Goal: Transaction & Acquisition: Purchase product/service

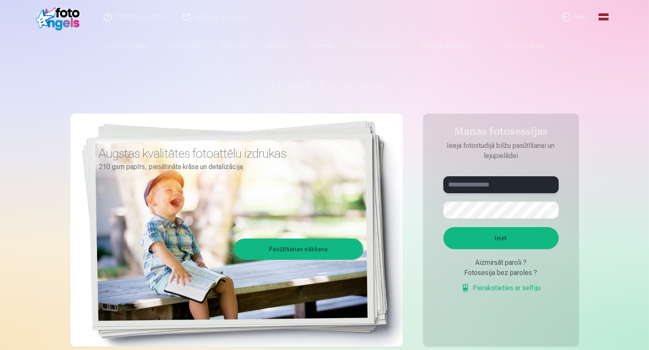
click at [503, 185] on input "text" at bounding box center [501, 184] width 115 height 17
drag, startPoint x: 503, startPoint y: 185, endPoint x: 521, endPoint y: 178, distance: 19.6
click at [521, 178] on input "******" at bounding box center [501, 184] width 115 height 17
type input "**********"
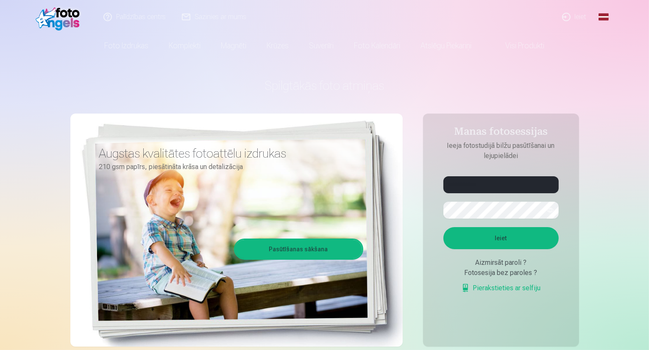
click at [551, 210] on button "button" at bounding box center [550, 210] width 16 height 16
click at [506, 233] on button "Ieiet" at bounding box center [501, 238] width 115 height 22
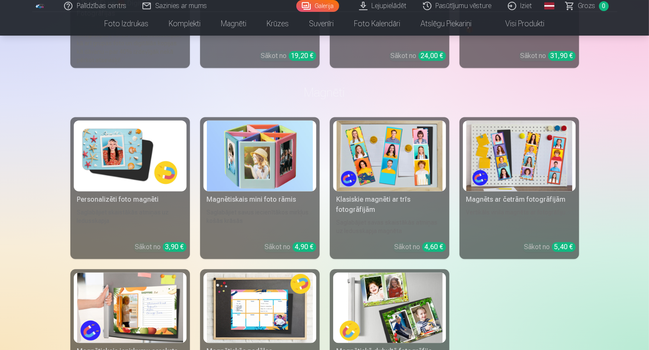
scroll to position [1781, 0]
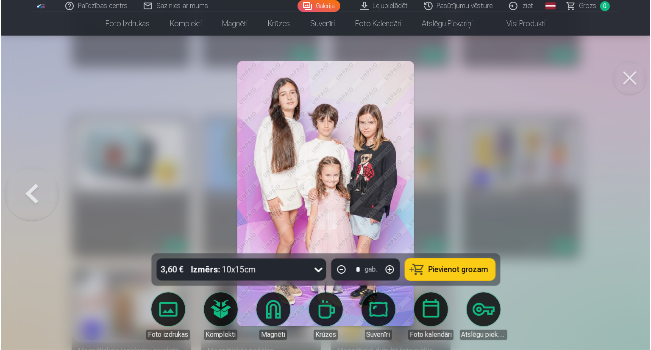
scroll to position [1786, 0]
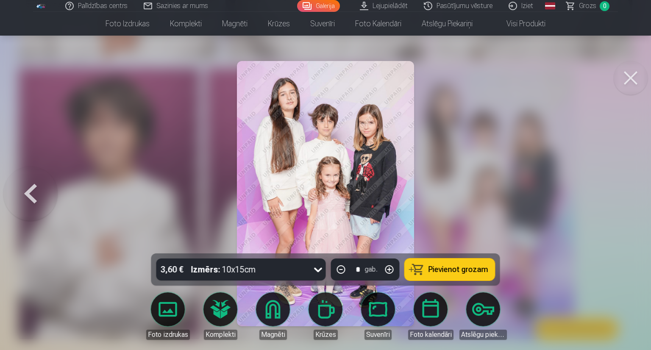
click at [380, 114] on img at bounding box center [325, 193] width 177 height 265
click at [202, 119] on div at bounding box center [325, 175] width 651 height 350
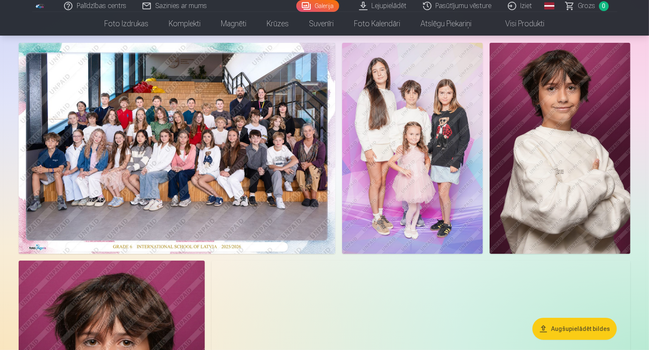
scroll to position [51, 0]
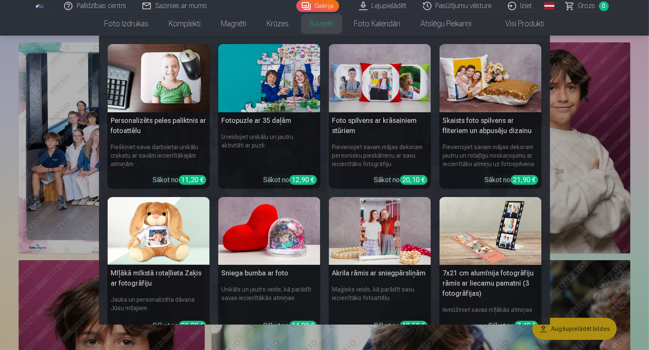
click at [582, 60] on nav "Personalizēts peles paliktnis ar fotoattēlu Piešķiriet savai darbvietai unikālu…" at bounding box center [324, 180] width 649 height 289
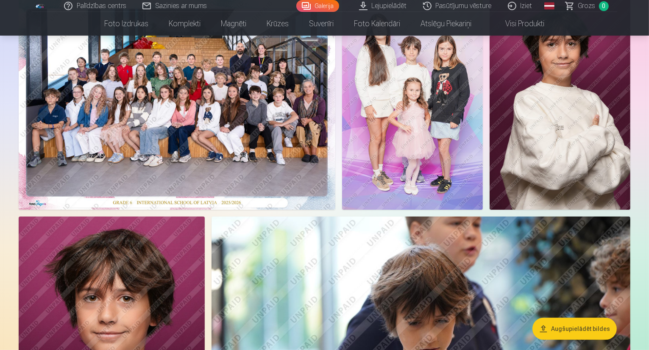
scroll to position [95, 0]
click at [570, 324] on button "Augšupielādēt bildes" at bounding box center [575, 329] width 84 height 22
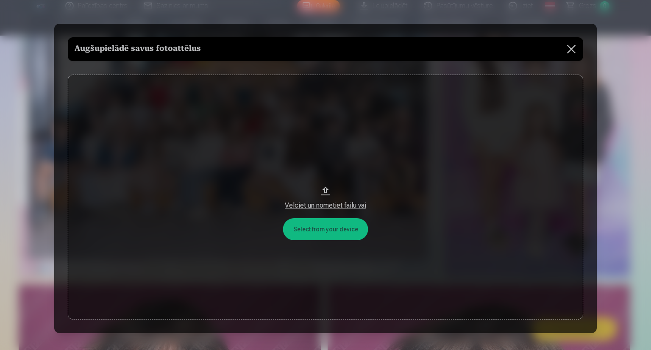
drag, startPoint x: 578, startPoint y: 40, endPoint x: 607, endPoint y: 41, distance: 29.7
click at [607, 41] on div at bounding box center [325, 175] width 651 height 350
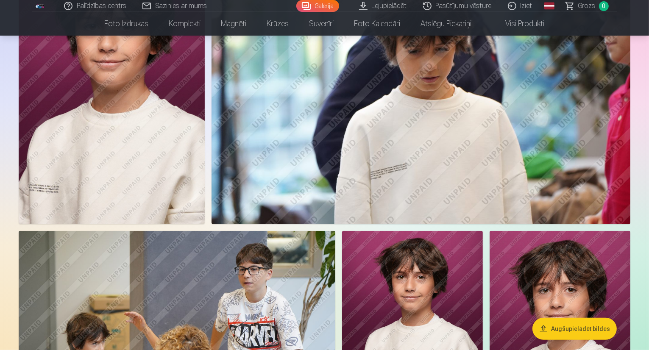
scroll to position [0, 0]
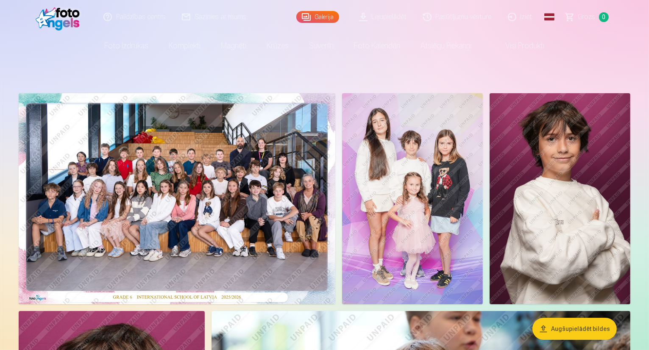
click at [335, 136] on img at bounding box center [177, 198] width 317 height 211
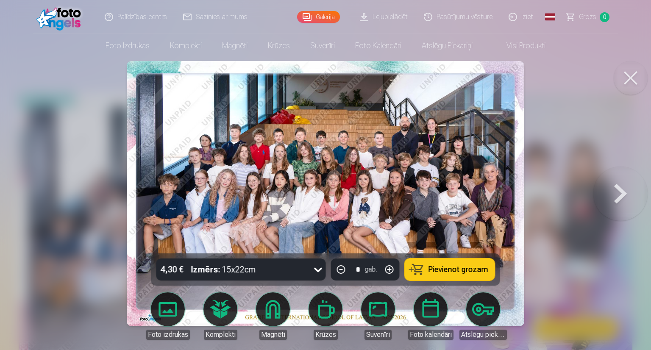
click at [638, 78] on button at bounding box center [631, 78] width 34 height 34
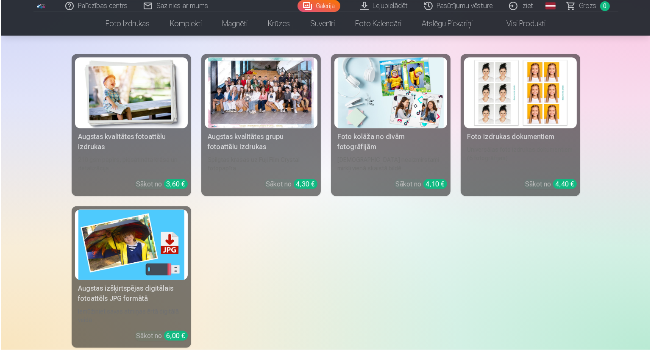
scroll to position [1264, 0]
